Goal: Information Seeking & Learning: Learn about a topic

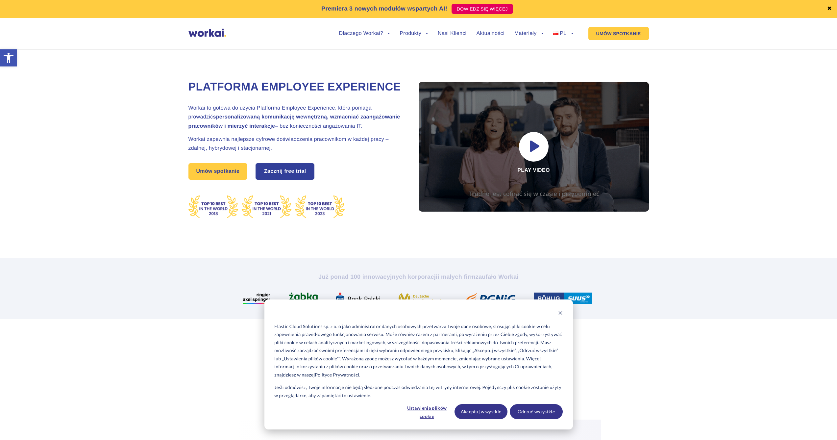
click at [291, 170] on link "Zacznij free trial" at bounding box center [285, 171] width 58 height 15
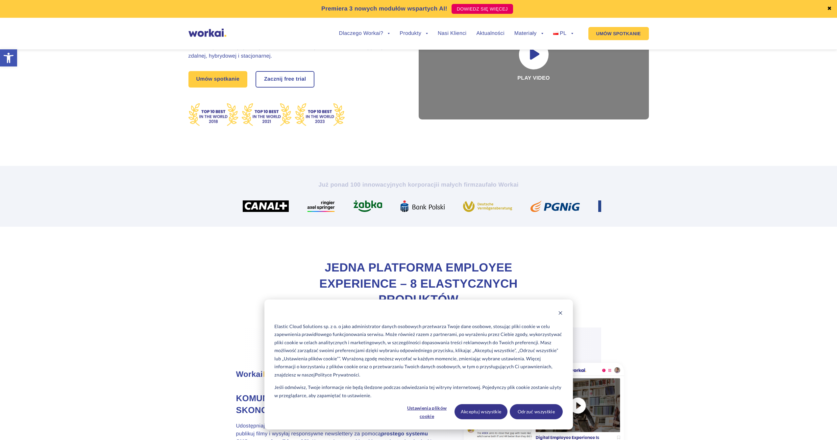
scroll to position [143, 0]
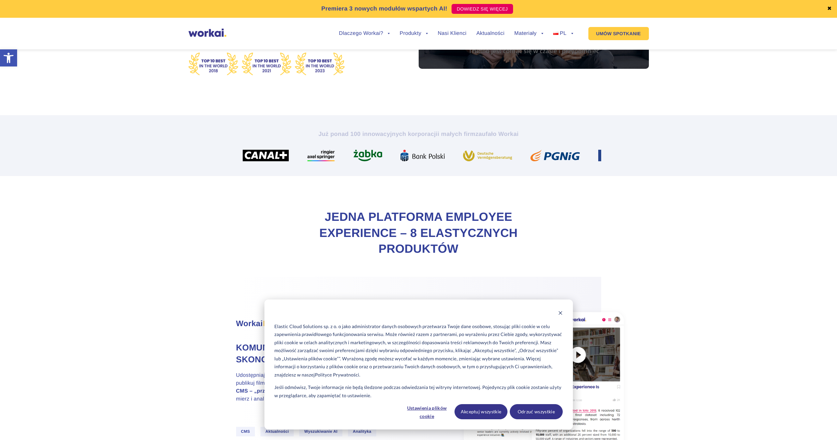
click at [558, 317] on div "Cookie banner" at bounding box center [418, 314] width 288 height 8
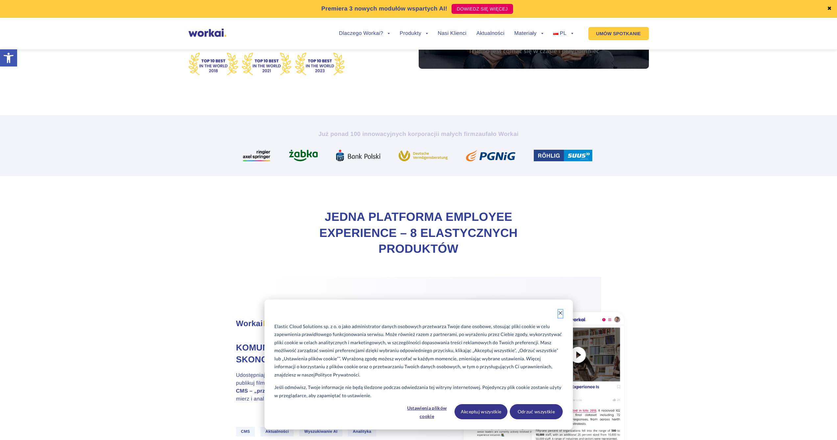
click at [561, 315] on icon "Dismiss cookie banner" at bounding box center [561, 313] width 4 height 4
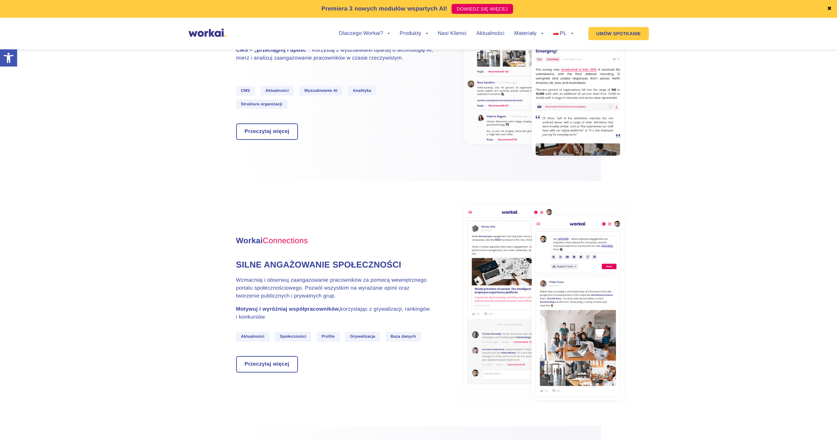
scroll to position [266, 0]
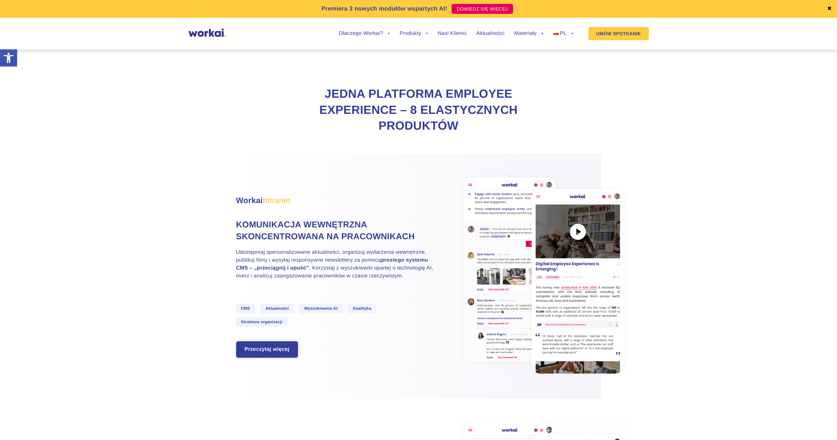
click at [262, 345] on link "Przeczytaj więcej" at bounding box center [267, 349] width 61 height 15
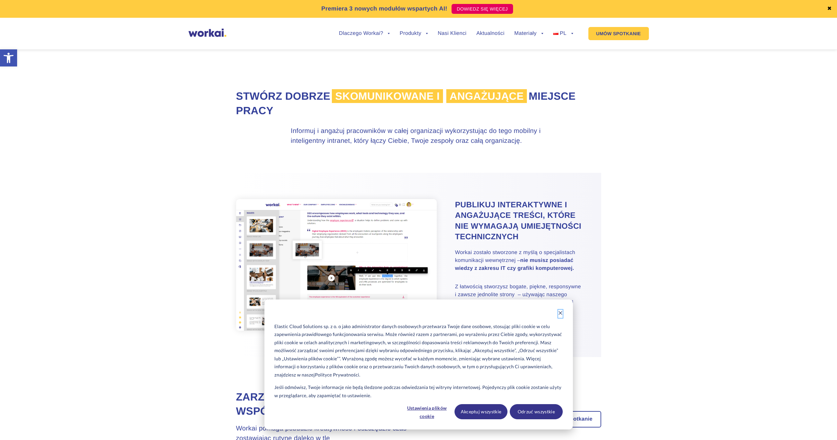
click at [561, 313] on icon "Dismiss cookie banner" at bounding box center [561, 313] width 4 height 4
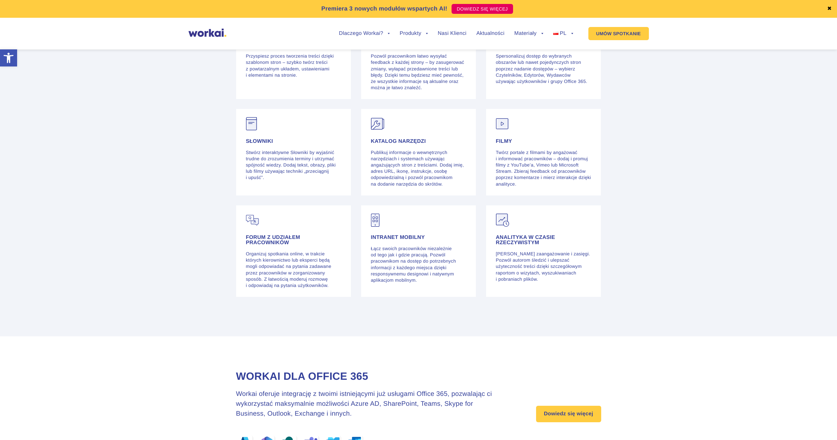
scroll to position [1841, 0]
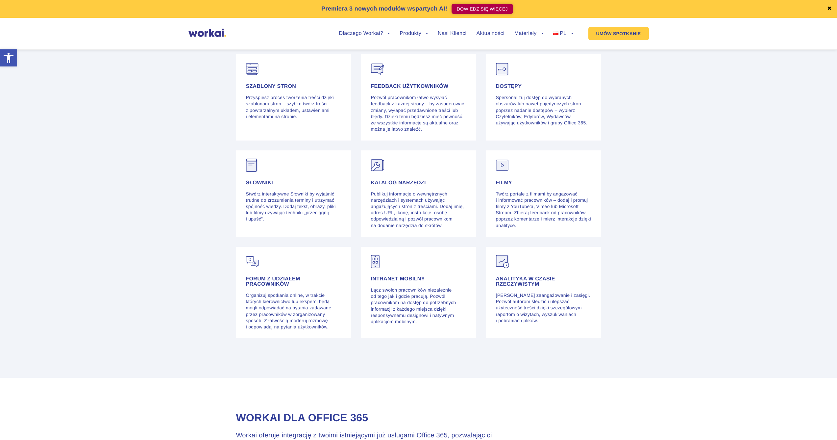
click at [460, 12] on link "DOWIEDZ SIĘ WIĘCEJ" at bounding box center [483, 9] width 62 height 10
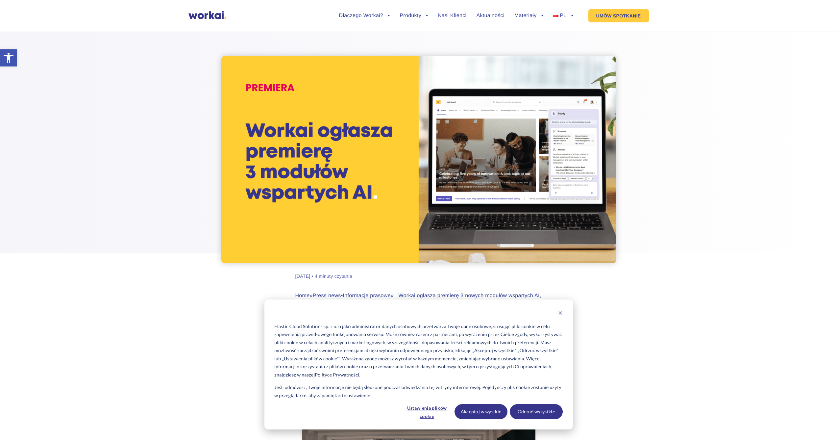
scroll to position [45, 0]
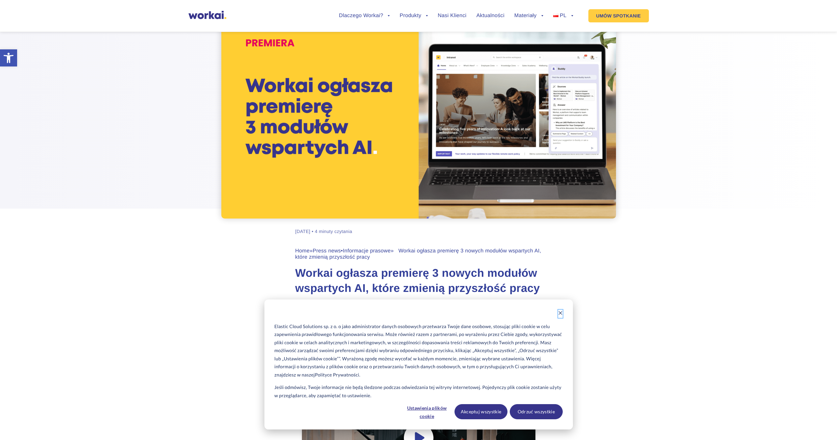
click at [559, 312] on icon "Dismiss cookie banner" at bounding box center [560, 313] width 5 height 5
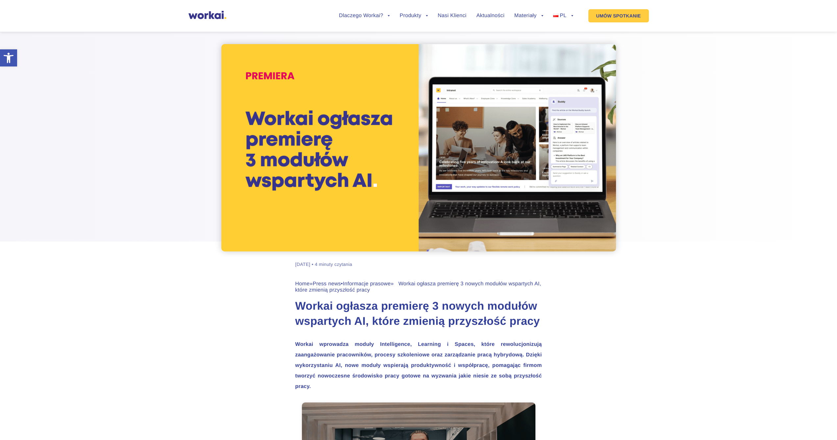
scroll to position [0, 0]
